Goal: Information Seeking & Learning: Learn about a topic

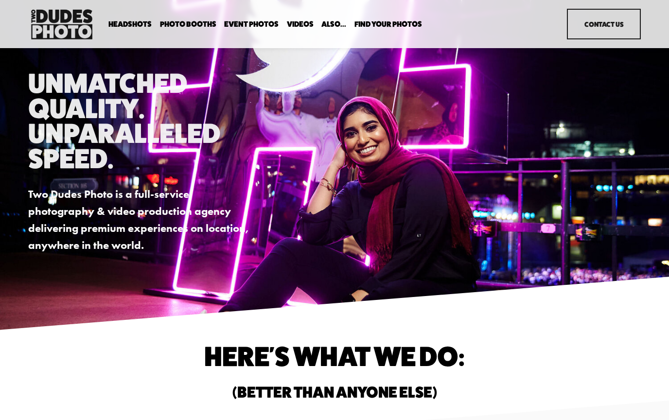
click at [0, 0] on link "Headshots" at bounding box center [0, 0] width 0 height 0
drag, startPoint x: 262, startPoint y: 233, endPoint x: 437, endPoint y: 231, distance: 175.1
click at [437, 231] on div "Unmatched Quality. Unparalleled Speed. Two Dudes Photo is a full-service photog…" at bounding box center [334, 163] width 669 height 184
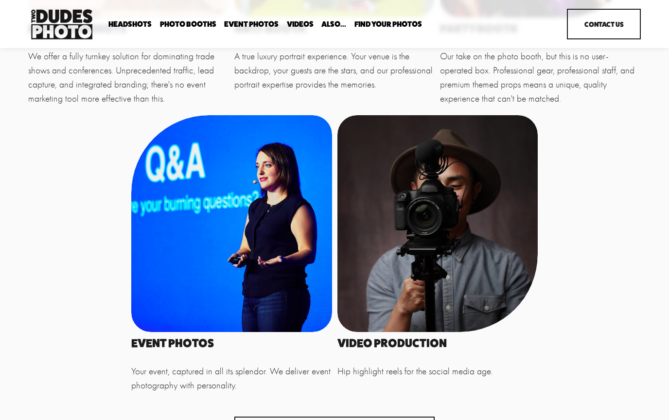
scroll to position [136, 0]
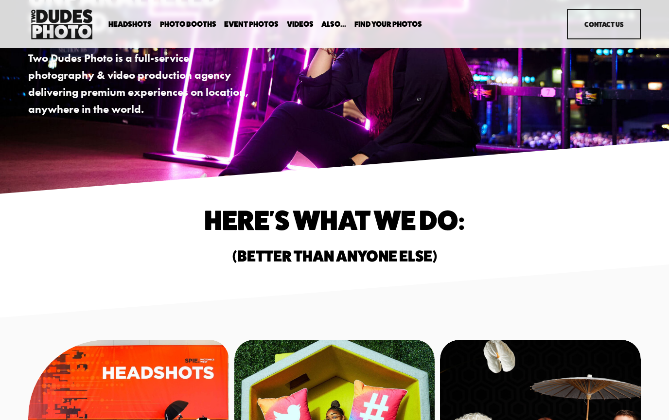
click at [61, 20] on img at bounding box center [61, 24] width 67 height 35
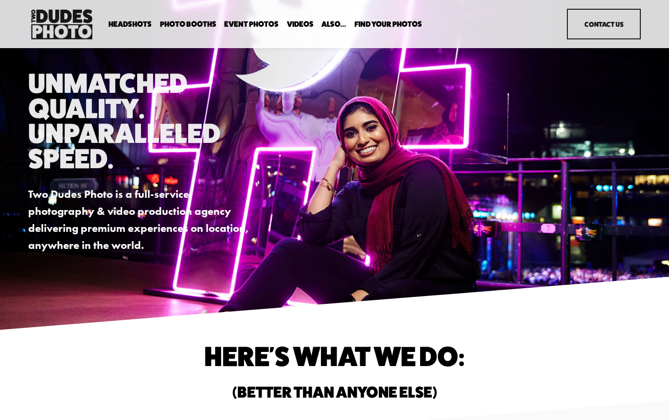
click at [0, 0] on span "Expo Headshots" at bounding box center [0, 0] width 0 height 0
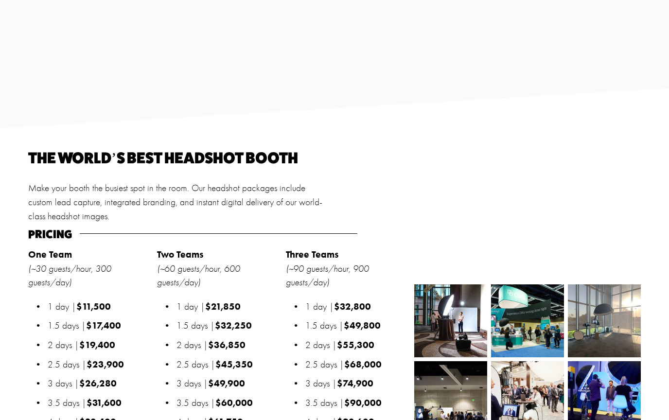
scroll to position [908, 0]
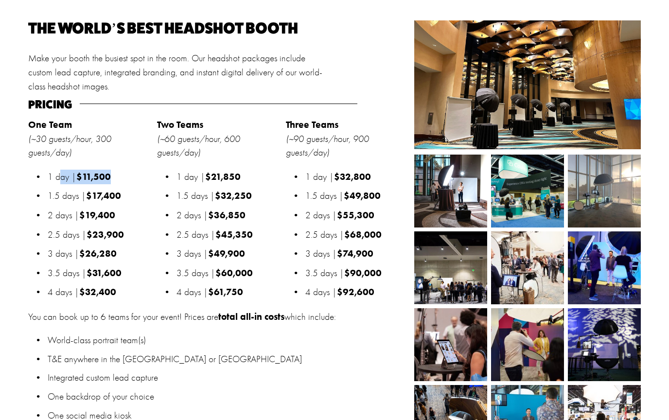
drag, startPoint x: 79, startPoint y: 178, endPoint x: 129, endPoint y: 178, distance: 50.1
click at [129, 178] on p "1 day | $11,500" at bounding box center [100, 177] width 104 height 15
drag, startPoint x: 89, startPoint y: 255, endPoint x: 128, endPoint y: 255, distance: 38.9
click at [128, 255] on p "3 days | $26,280" at bounding box center [100, 254] width 104 height 15
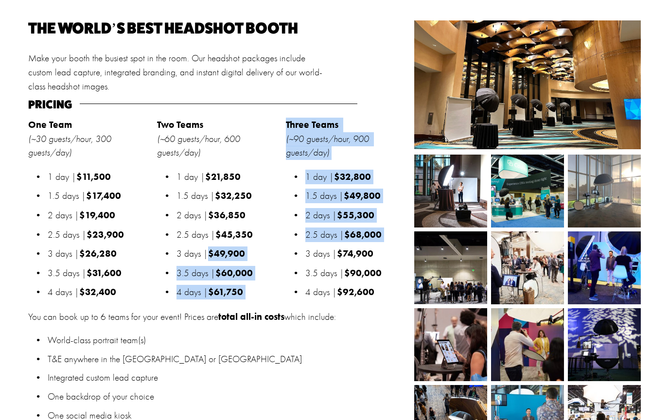
drag, startPoint x: 212, startPoint y: 265, endPoint x: 301, endPoint y: 261, distance: 89.6
click at [301, 261] on div "The world’s best headshot booth Make your booth the busiest spot in the room. O…" at bounding box center [334, 270] width 669 height 500
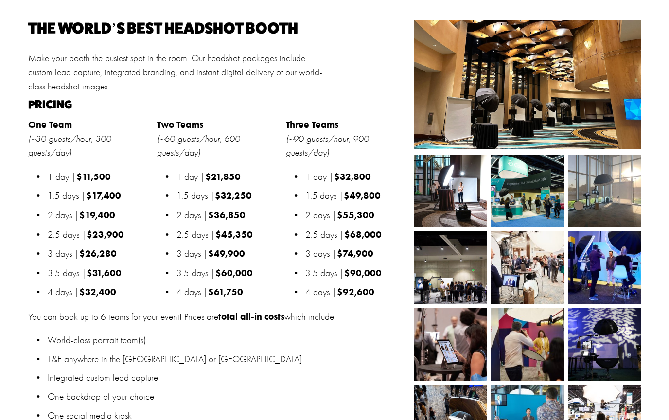
click at [336, 273] on p "3.5 days | $90,000" at bounding box center [357, 273] width 104 height 15
drag, startPoint x: 343, startPoint y: 259, endPoint x: 398, endPoint y: 259, distance: 55.0
click at [398, 259] on p "3 days | $74,900" at bounding box center [357, 254] width 104 height 15
click at [262, 348] on p "World-class portrait team(s)" at bounding box center [229, 341] width 362 height 14
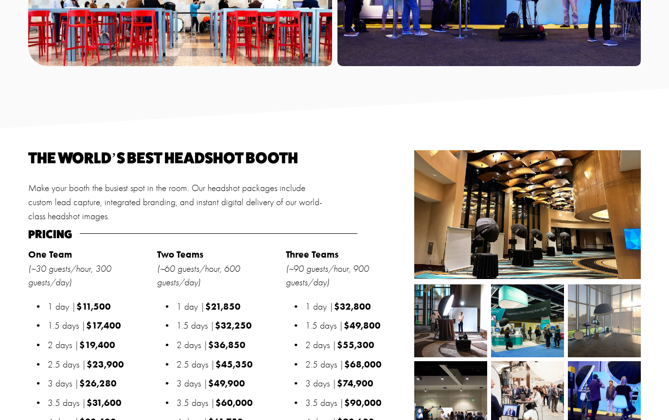
click at [457, 314] on img at bounding box center [450, 320] width 73 height 73
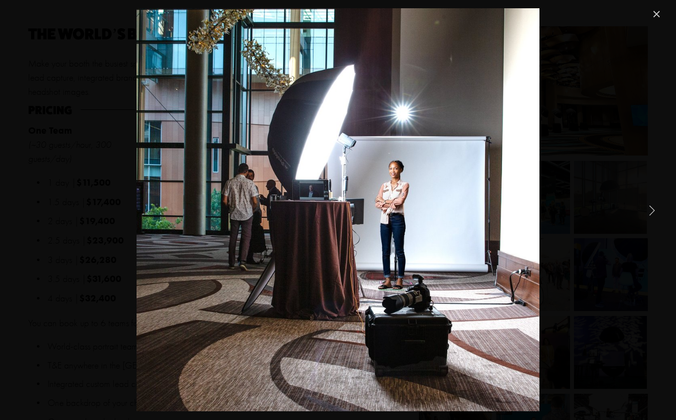
click at [644, 209] on link "Next Item" at bounding box center [651, 209] width 21 height 21
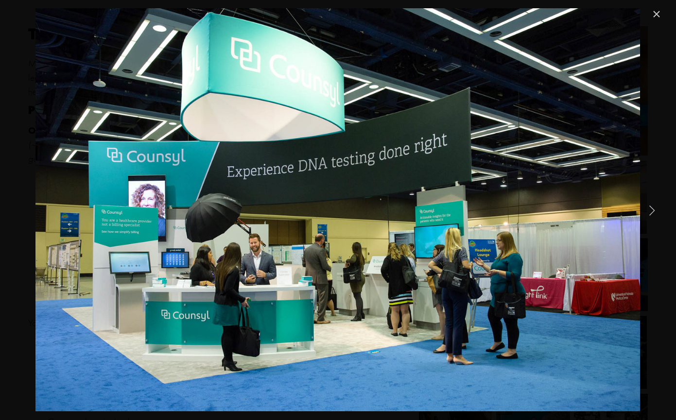
click at [644, 209] on link "Next Item" at bounding box center [651, 209] width 21 height 21
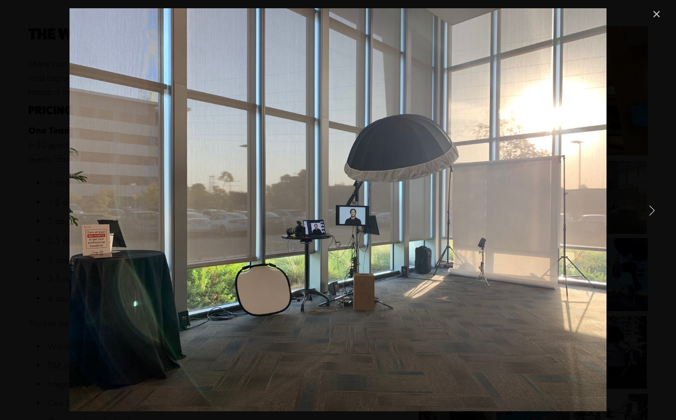
click at [644, 209] on link "Next Item" at bounding box center [651, 209] width 21 height 21
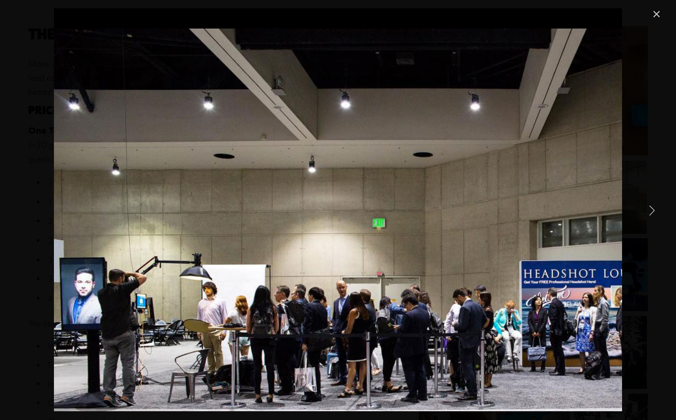
click at [644, 209] on link "Next Item" at bounding box center [651, 209] width 21 height 21
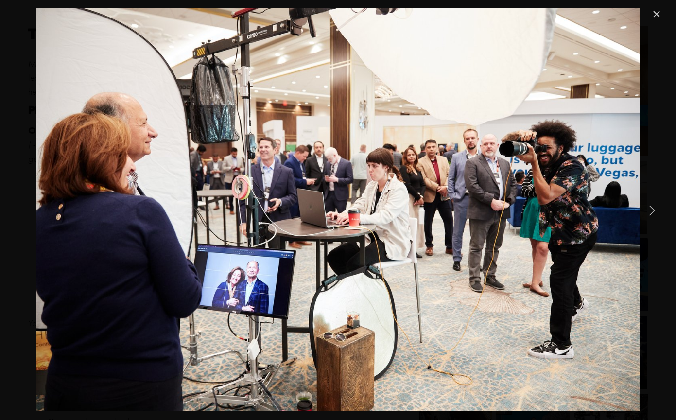
click at [644, 209] on link "Next Item" at bounding box center [651, 209] width 21 height 21
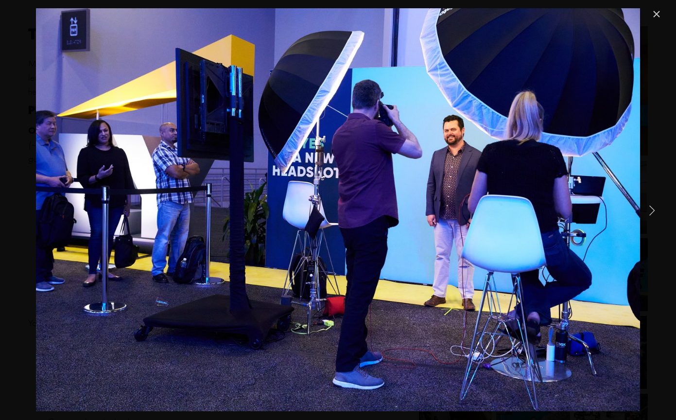
click at [644, 209] on link "Next Item" at bounding box center [651, 209] width 21 height 21
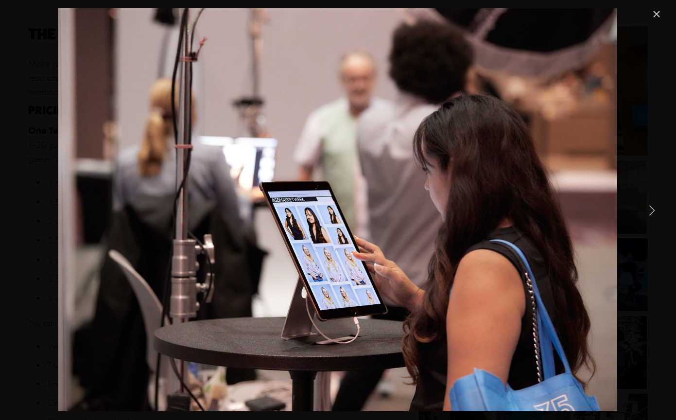
click at [644, 209] on link "Next Item" at bounding box center [651, 209] width 21 height 21
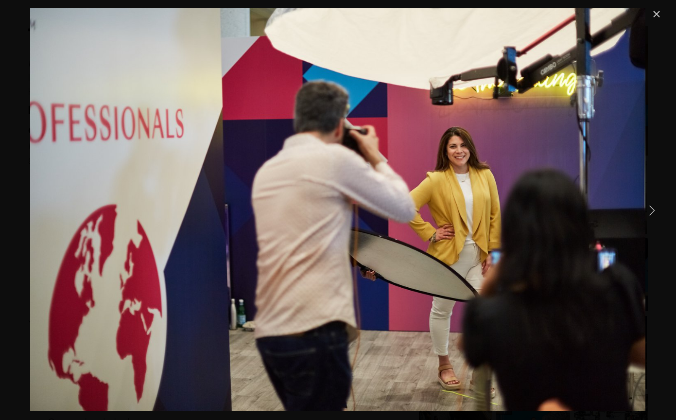
click at [644, 209] on link "Next Item" at bounding box center [651, 209] width 21 height 21
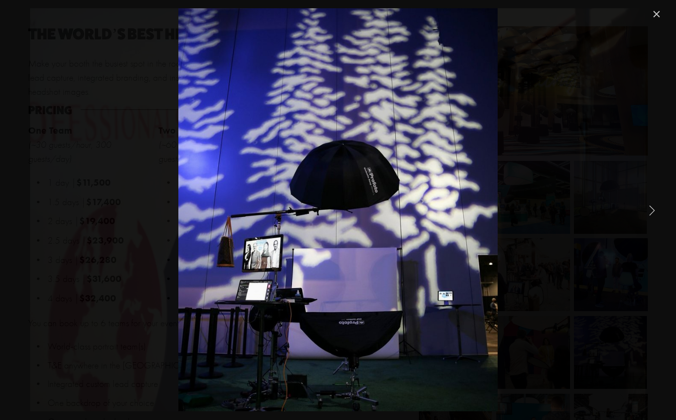
click at [644, 209] on link "Next Item" at bounding box center [651, 209] width 21 height 21
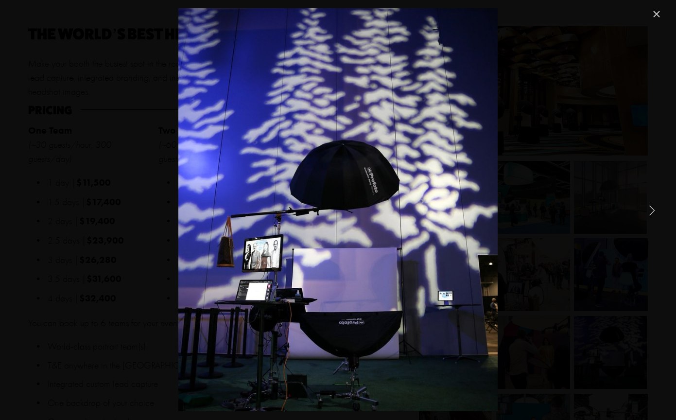
click at [644, 209] on link "Next Item" at bounding box center [651, 209] width 21 height 21
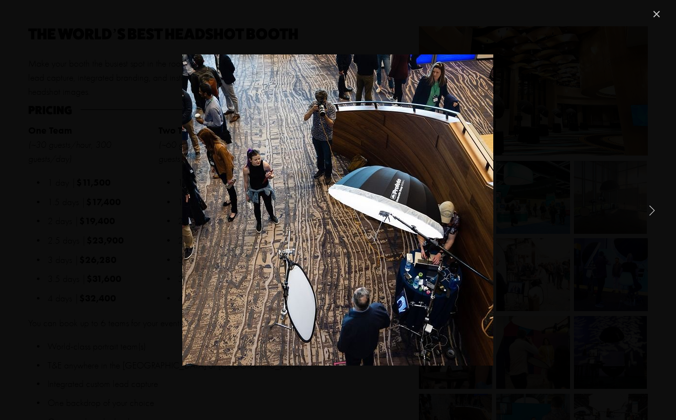
click at [661, 17] on link "Close" at bounding box center [657, 14] width 12 height 12
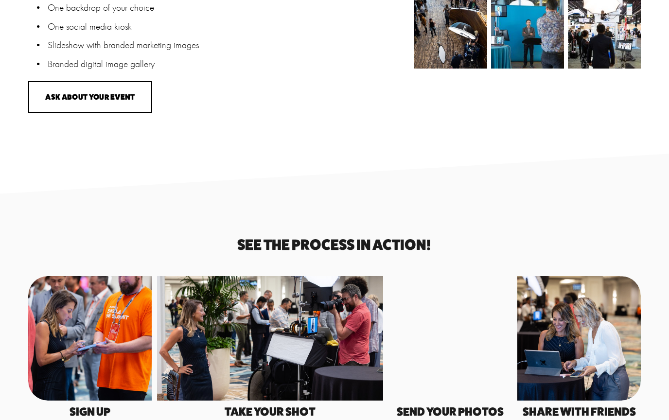
scroll to position [1556, 0]
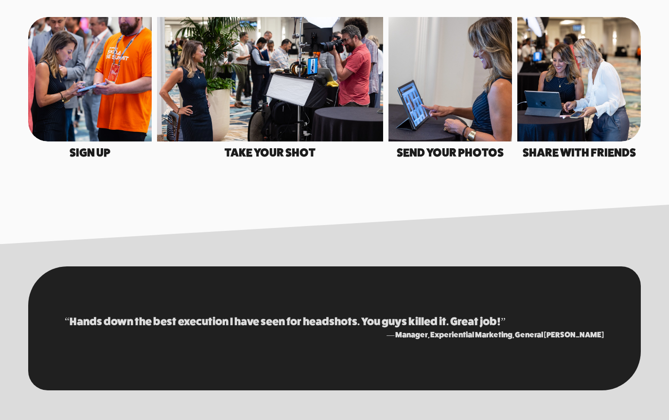
click at [320, 110] on div at bounding box center [270, 79] width 227 height 124
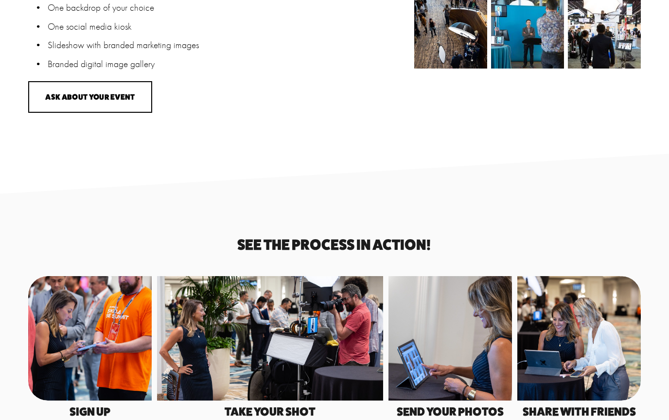
click at [318, 357] on div at bounding box center [270, 338] width 227 height 124
drag, startPoint x: 318, startPoint y: 357, endPoint x: 339, endPoint y: 328, distance: 35.5
click at [339, 328] on div at bounding box center [270, 338] width 227 height 124
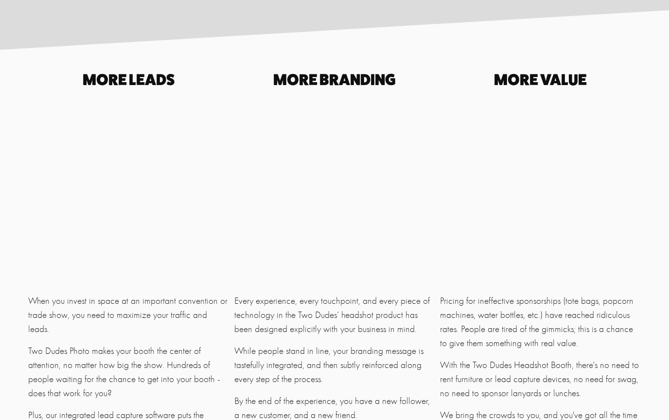
scroll to position [2204, 0]
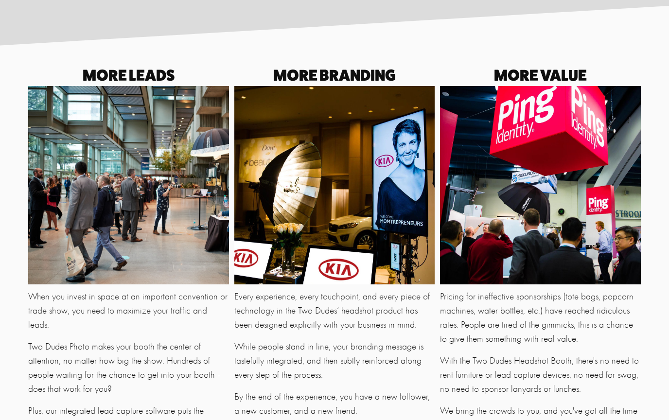
drag, startPoint x: 300, startPoint y: 215, endPoint x: 314, endPoint y: 274, distance: 60.0
click at [314, 274] on div at bounding box center [334, 185] width 201 height 198
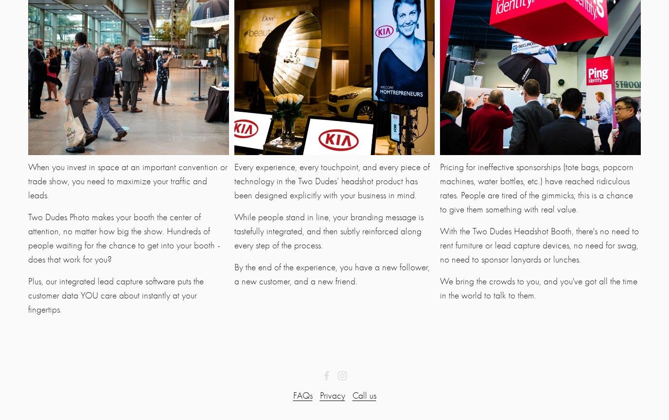
scroll to position [2352, 0]
click at [329, 398] on link "Privacy" at bounding box center [332, 396] width 25 height 14
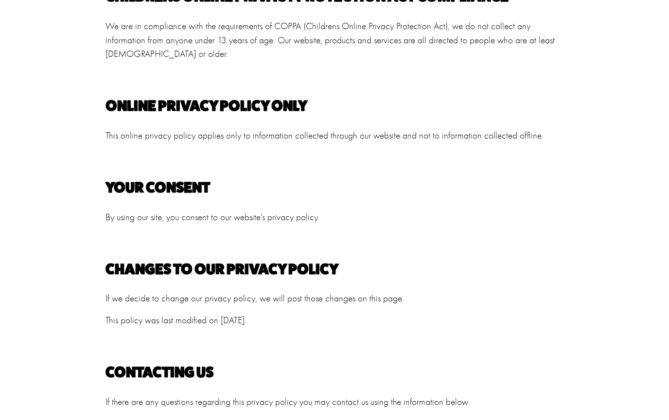
scroll to position [1243, 0]
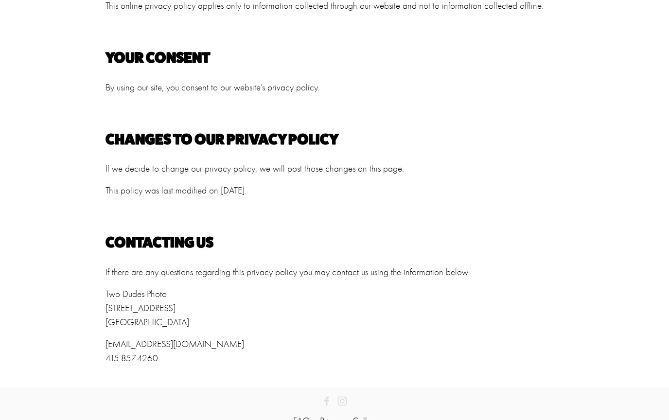
click at [368, 414] on link "Call us" at bounding box center [365, 421] width 24 height 14
